Goal: Information Seeking & Learning: Find specific page/section

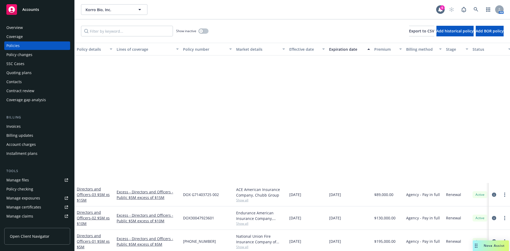
scroll to position [163, 0]
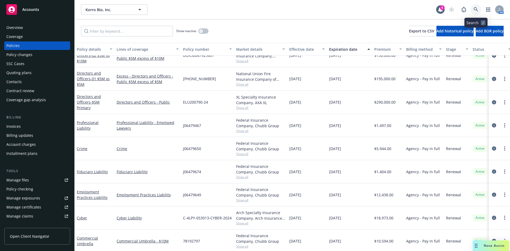
click at [474, 9] on icon at bounding box center [476, 9] width 5 height 5
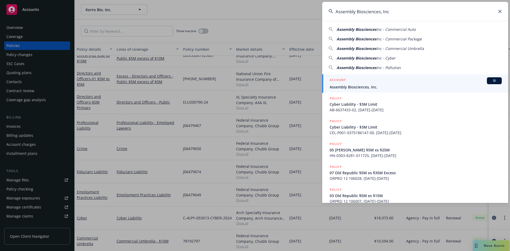
type input "Assembly Biosciences, Inc"
click at [358, 82] on div "ACCOUNT BI" at bounding box center [416, 80] width 172 height 7
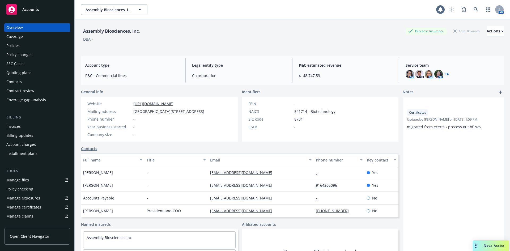
click at [18, 47] on div "Policies" at bounding box center [12, 45] width 13 height 8
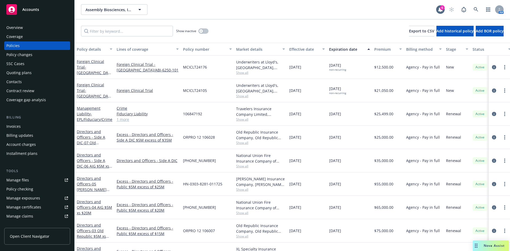
click at [124, 120] on link "1 more" at bounding box center [148, 120] width 62 height 6
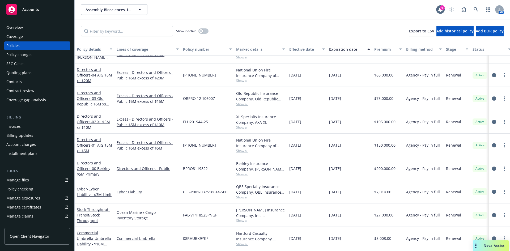
scroll to position [120, 0]
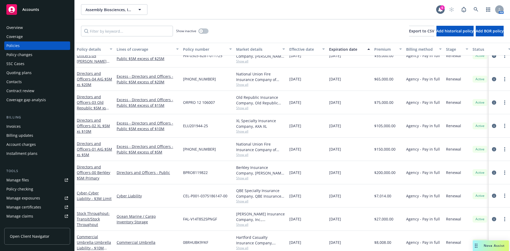
click at [244, 155] on span "Show all" at bounding box center [260, 154] width 49 height 5
click at [222, 127] on div "ELU201944-25" at bounding box center [207, 125] width 53 height 23
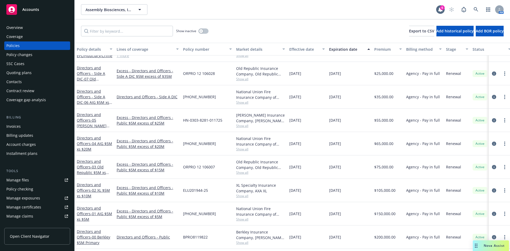
scroll to position [58, 0]
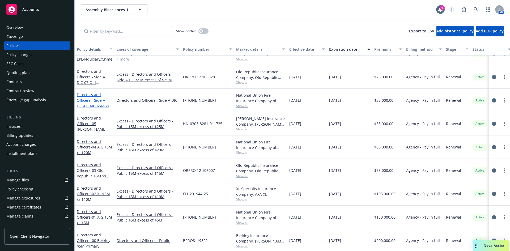
click at [95, 108] on span "- 06 AIG $5M xs $30M Lead" at bounding box center [94, 108] width 35 height 11
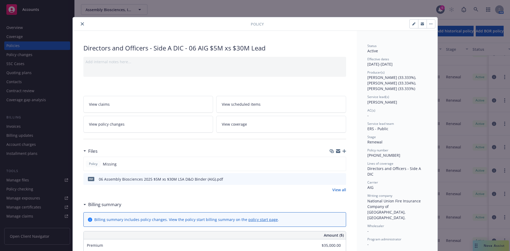
click at [81, 25] on icon "close" at bounding box center [82, 23] width 3 height 3
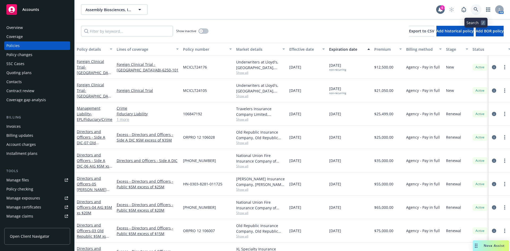
click at [472, 8] on link at bounding box center [476, 9] width 11 height 11
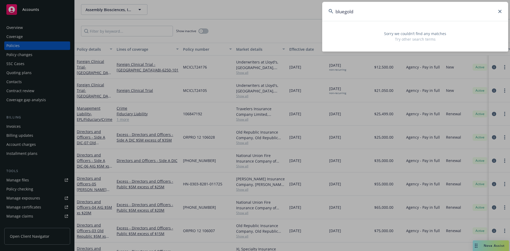
click at [345, 12] on input "bluegold" at bounding box center [415, 11] width 186 height 19
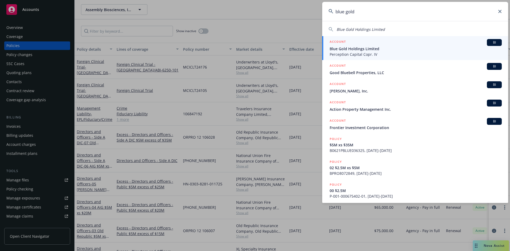
type input "blue gold"
click at [361, 49] on span "Blue Gold Holdings Limited" at bounding box center [416, 49] width 172 height 6
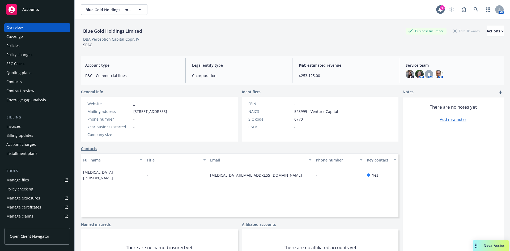
click at [20, 47] on div "Policies" at bounding box center [37, 45] width 62 height 8
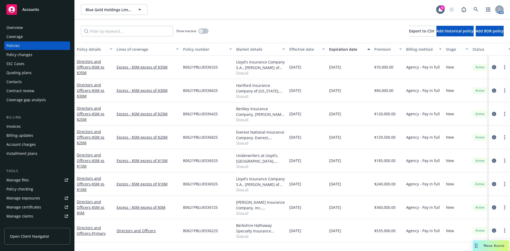
click at [19, 126] on div "Invoices" at bounding box center [13, 126] width 14 height 8
